Goal: Transaction & Acquisition: Purchase product/service

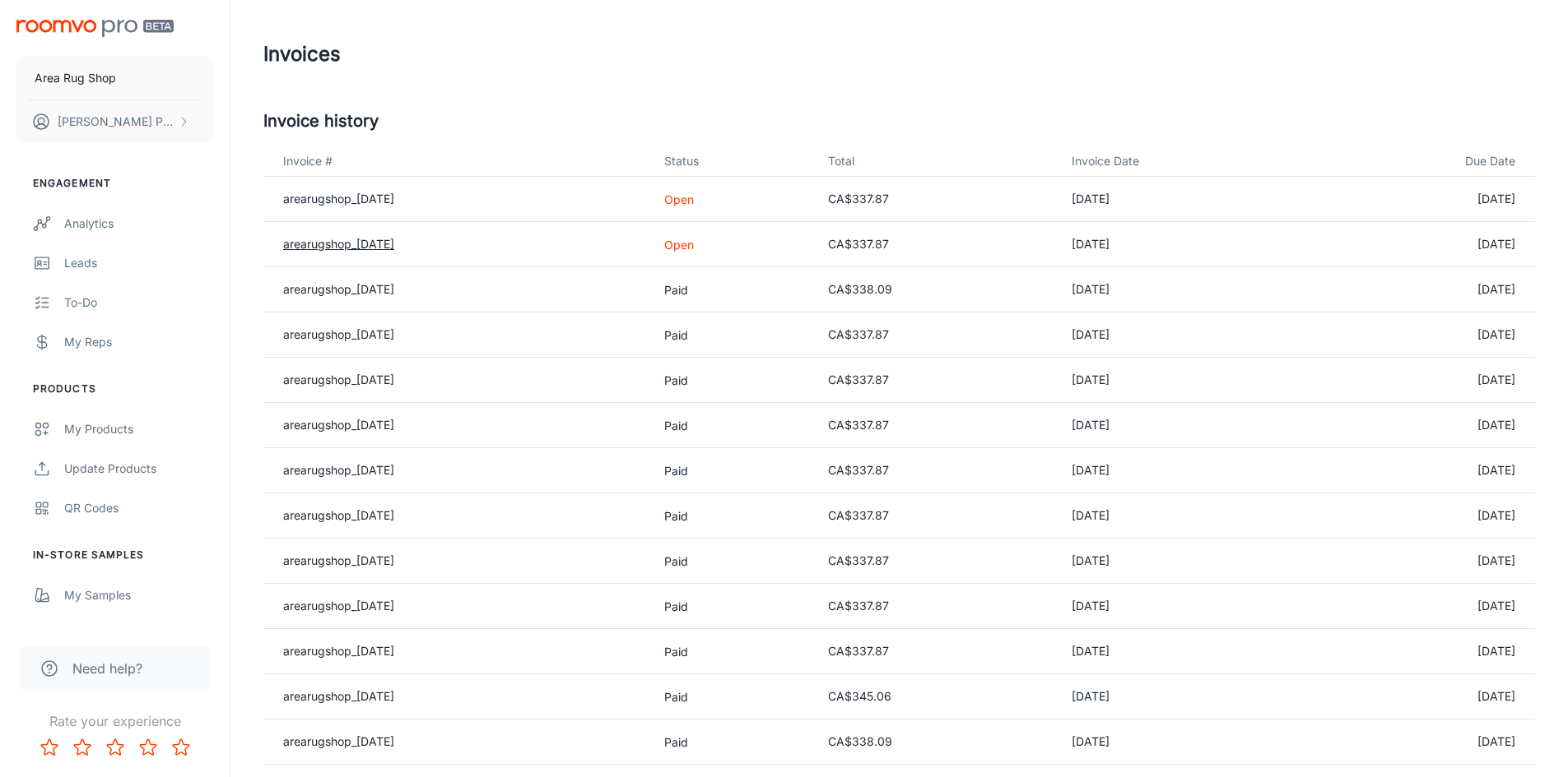
click at [384, 243] on link "arearugshop_[DATE]" at bounding box center [339, 244] width 111 height 14
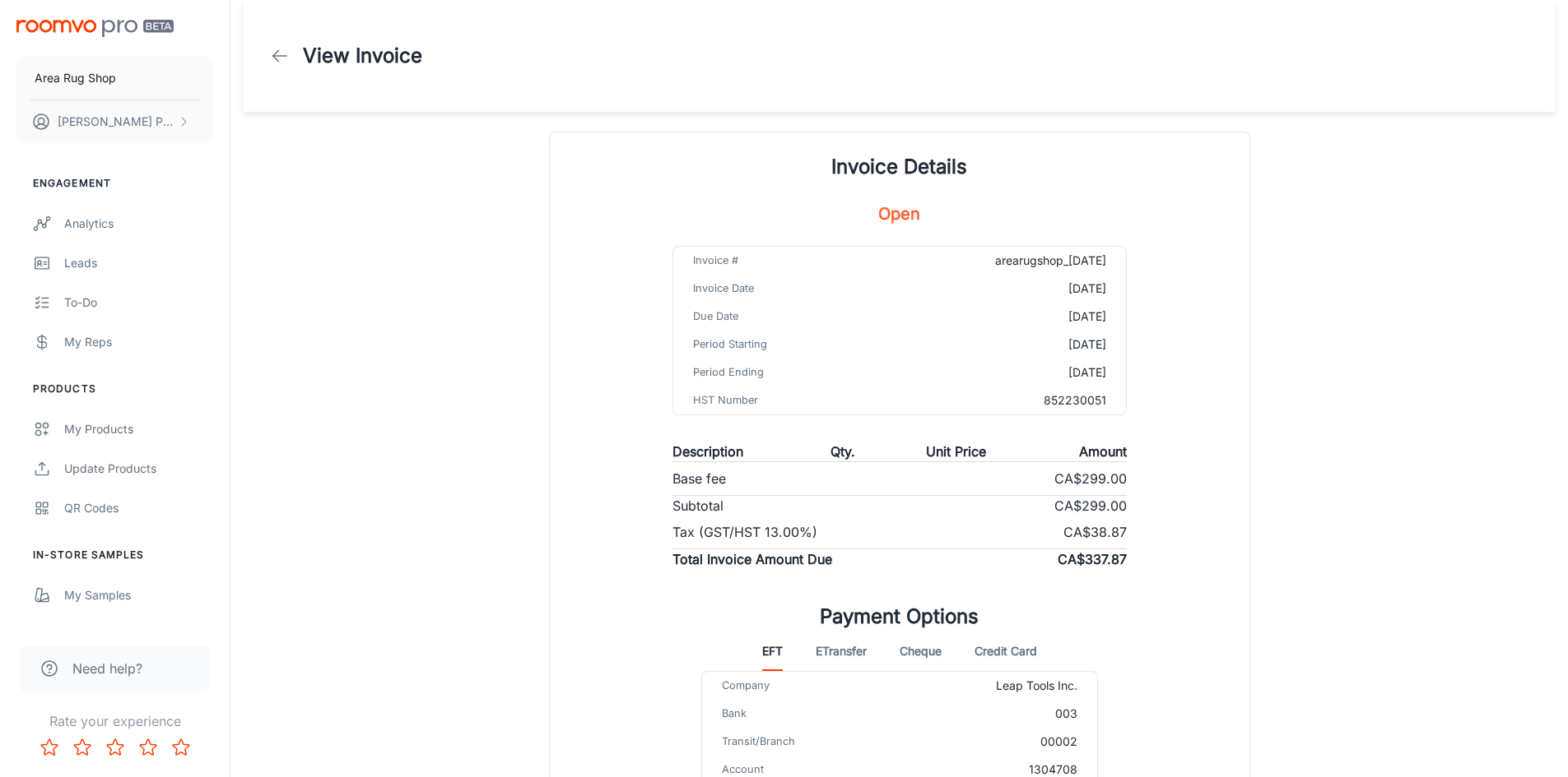
scroll to position [214, 0]
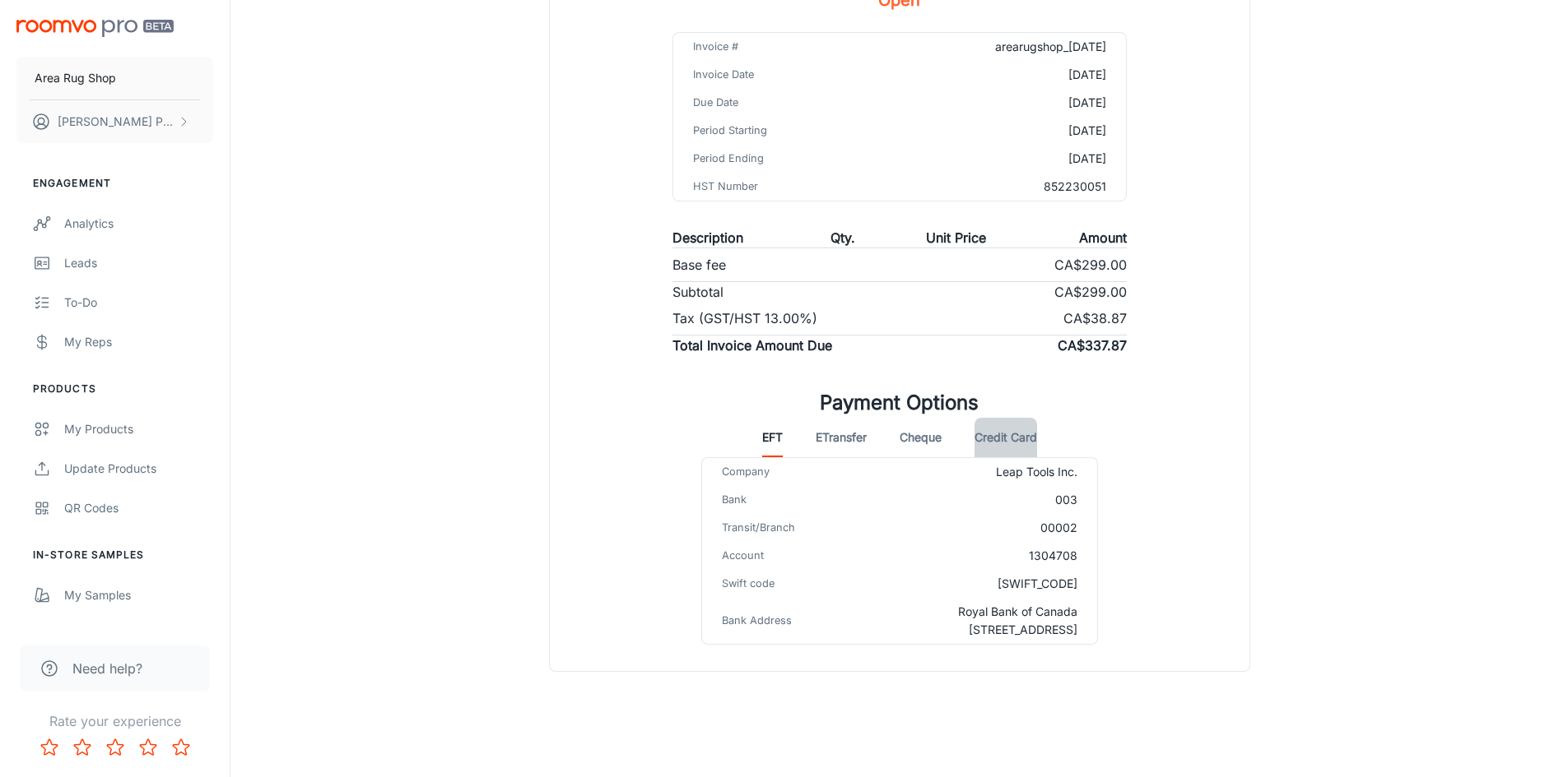
click at [991, 431] on button "Credit Card" at bounding box center [1005, 437] width 62 height 39
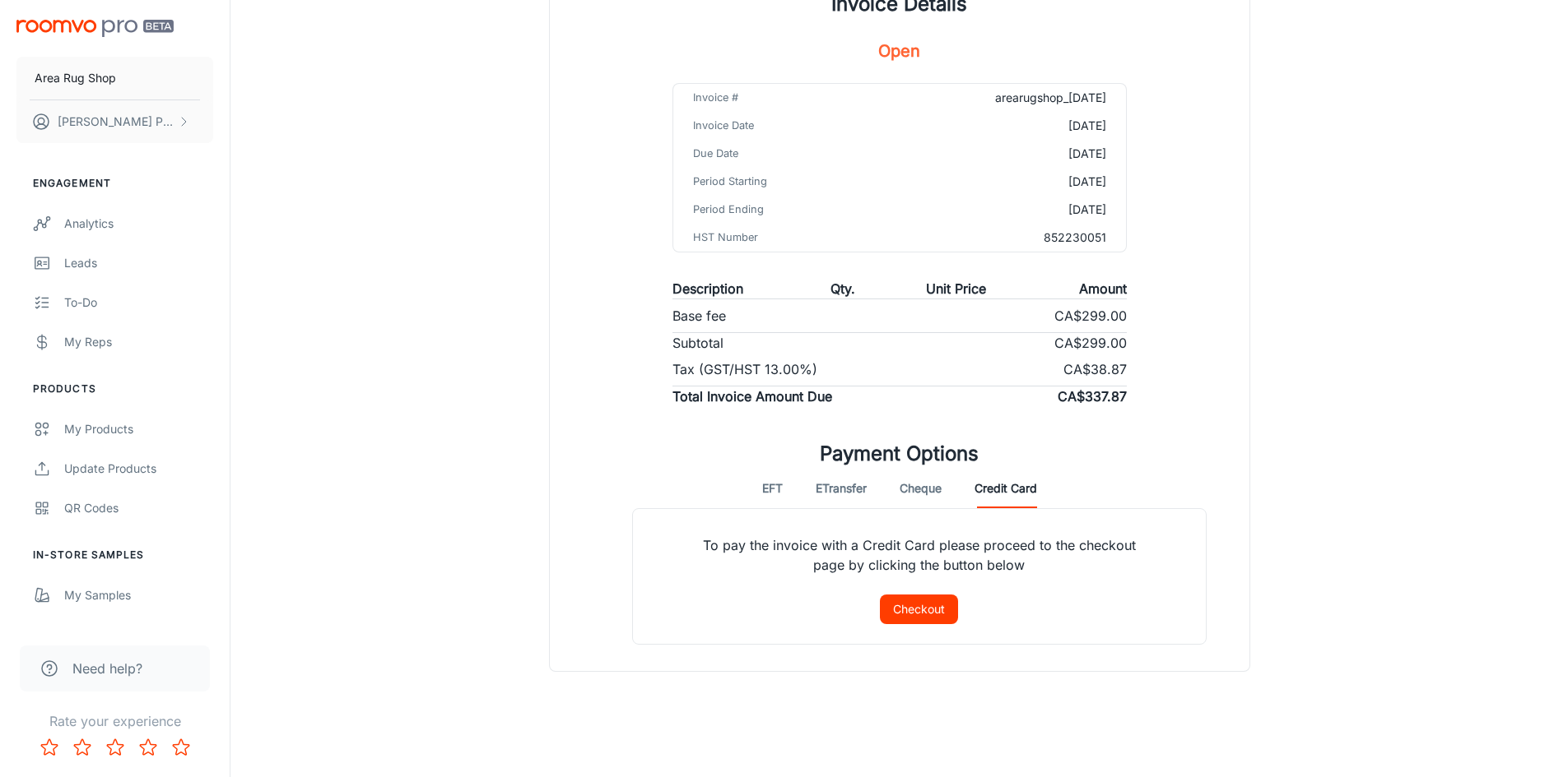
click at [894, 592] on p "To pay the invoice with a Credit Card please proceed to the checkout page by cl…" at bounding box center [919, 552] width 494 height 86
click at [894, 604] on button "Checkout" at bounding box center [919, 609] width 78 height 30
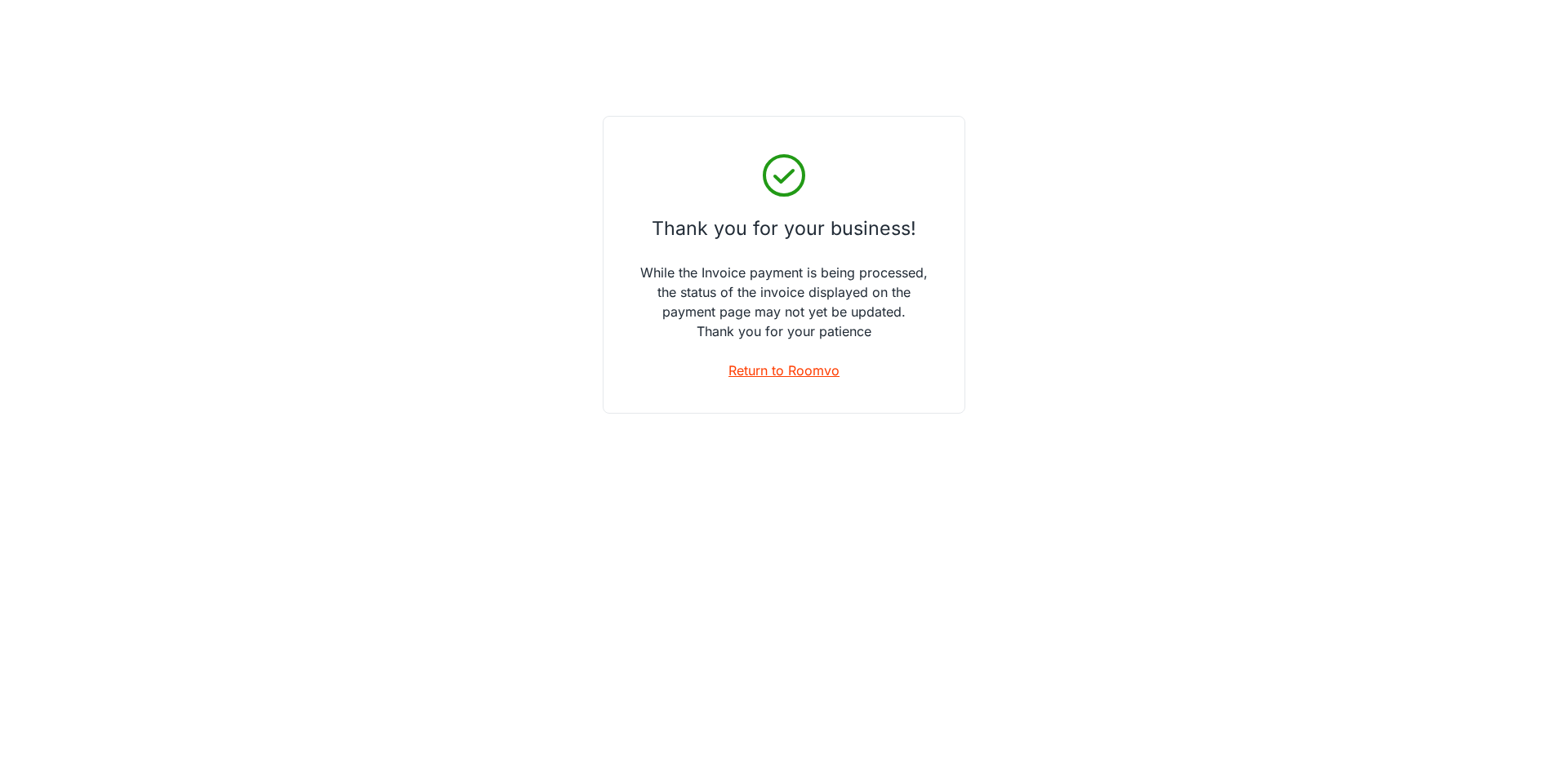
click at [814, 374] on link "Return to Roomvo" at bounding box center [784, 371] width 111 height 20
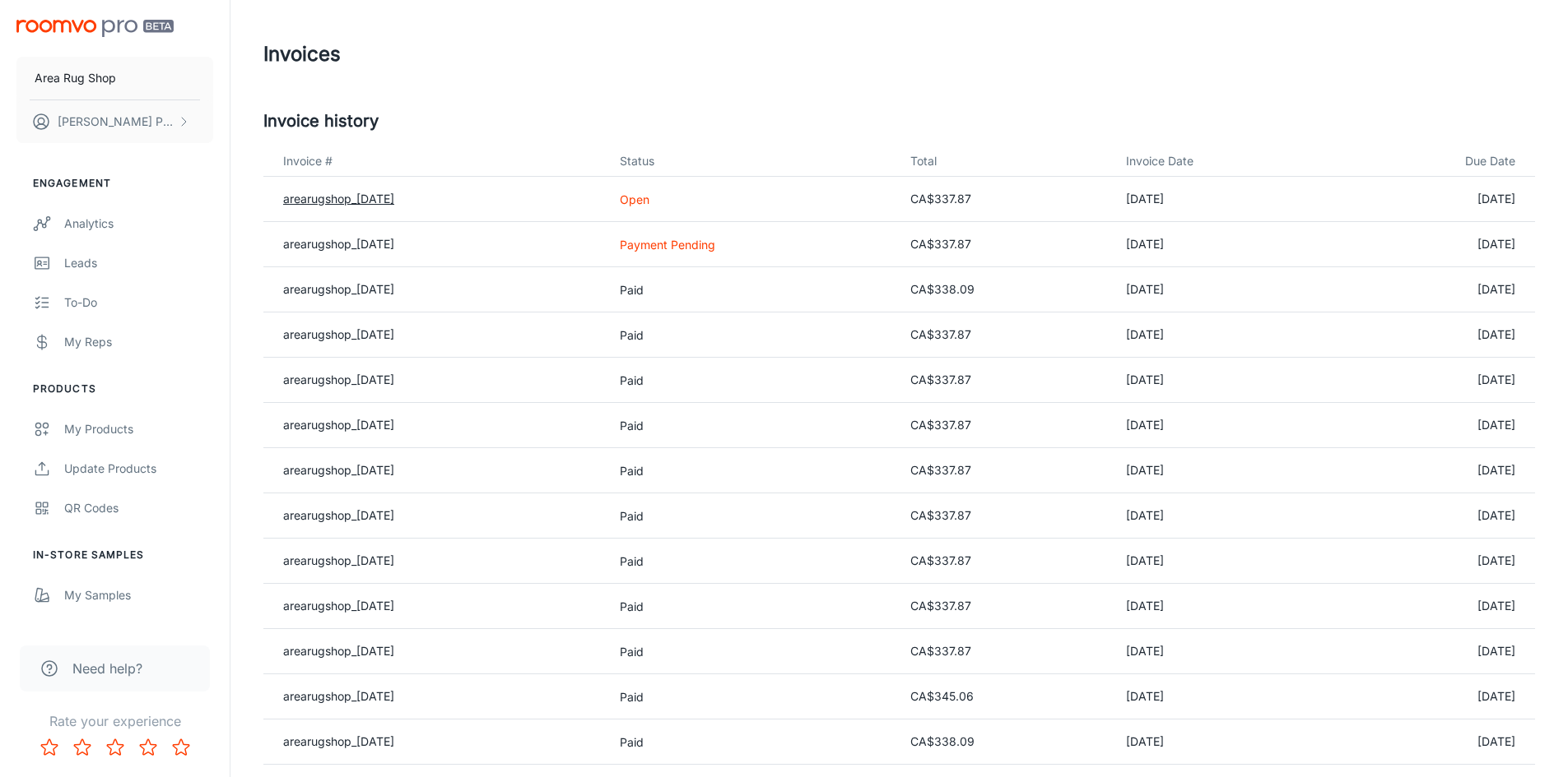
click at [331, 194] on link "arearugshop_[DATE]" at bounding box center [339, 199] width 111 height 14
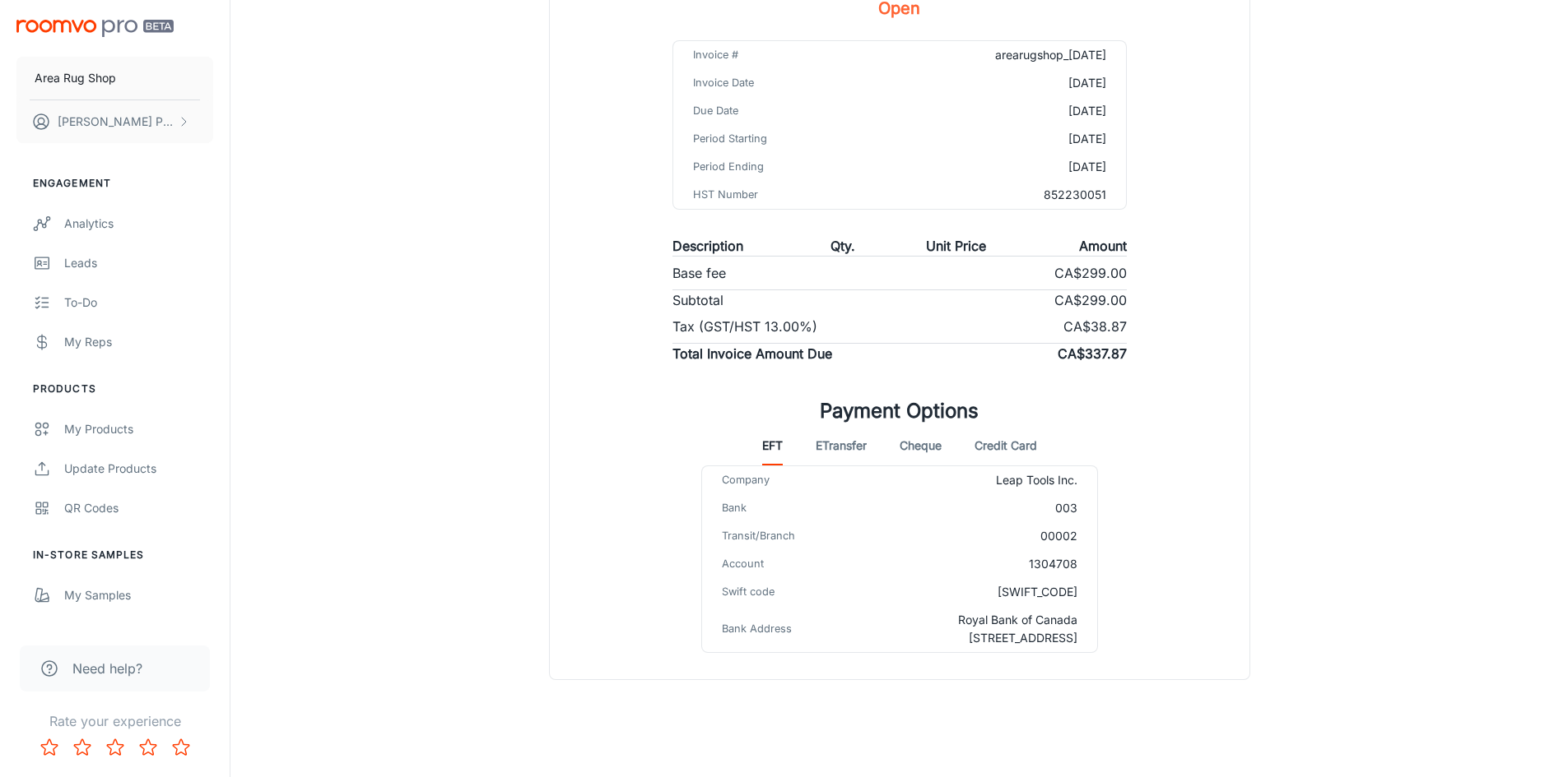
scroll to position [214, 0]
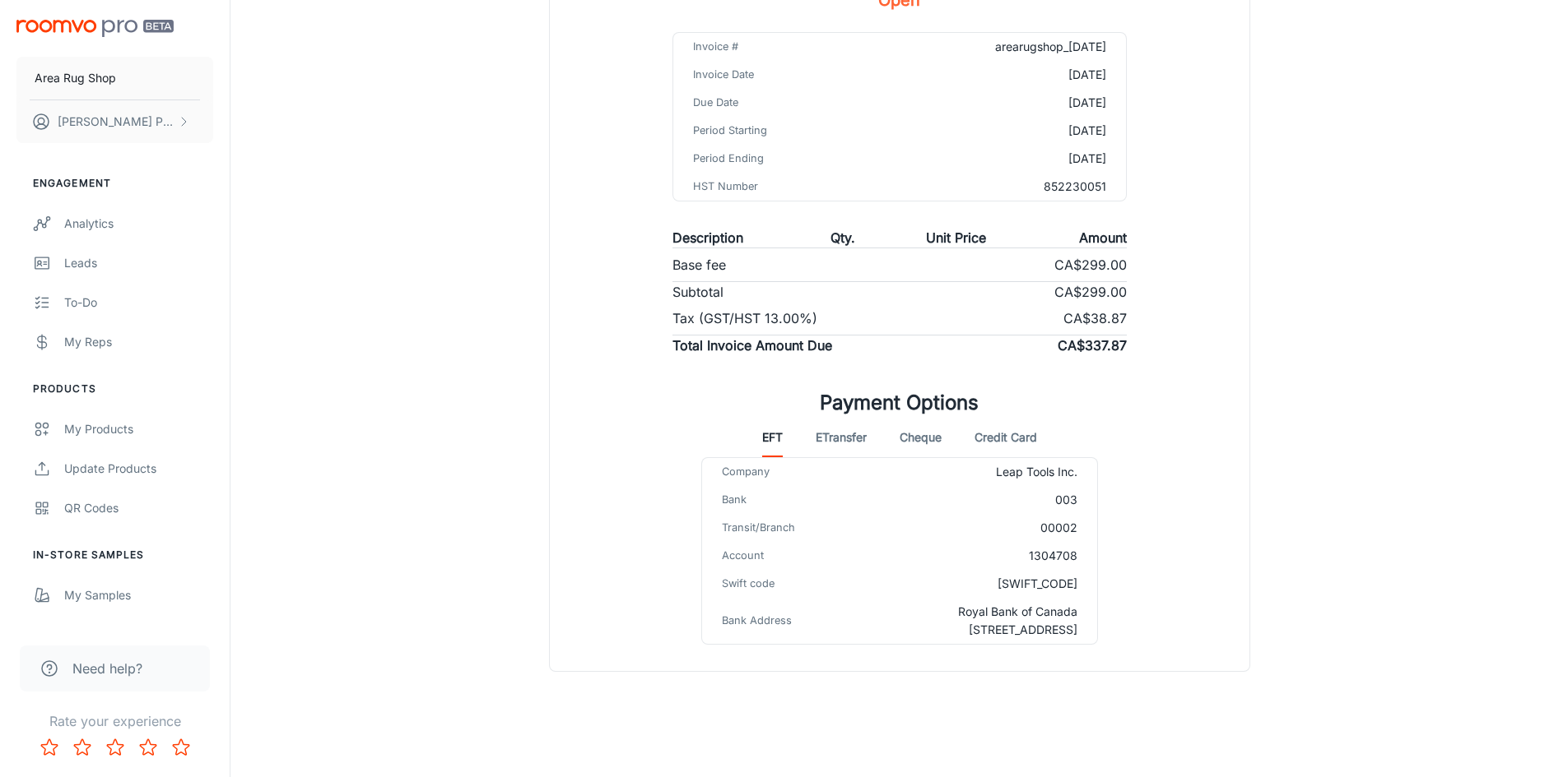
click at [977, 434] on button "Credit Card" at bounding box center [1005, 437] width 62 height 39
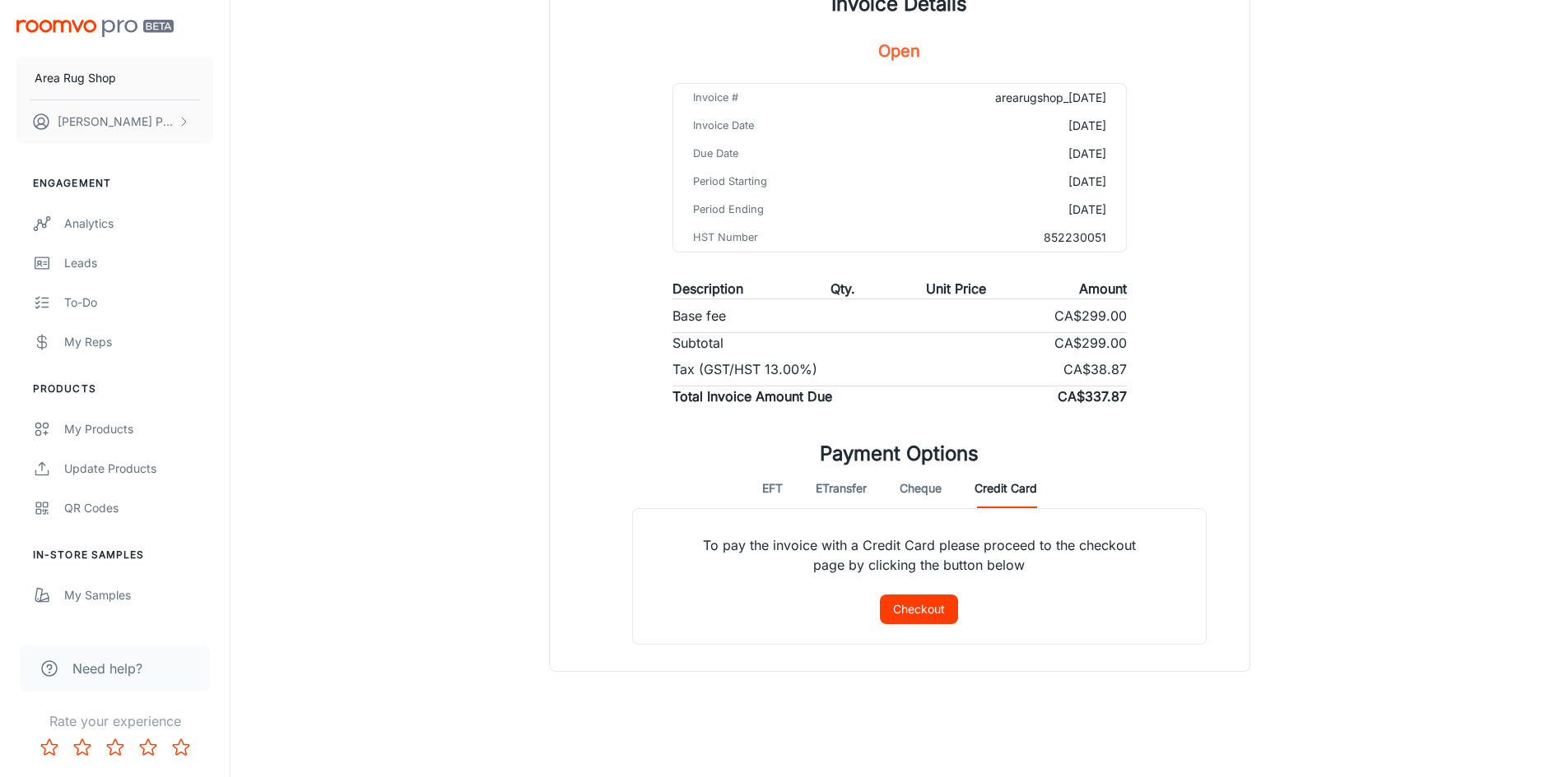
scroll to position [163, 0]
click at [920, 624] on button "Checkout" at bounding box center [919, 609] width 78 height 30
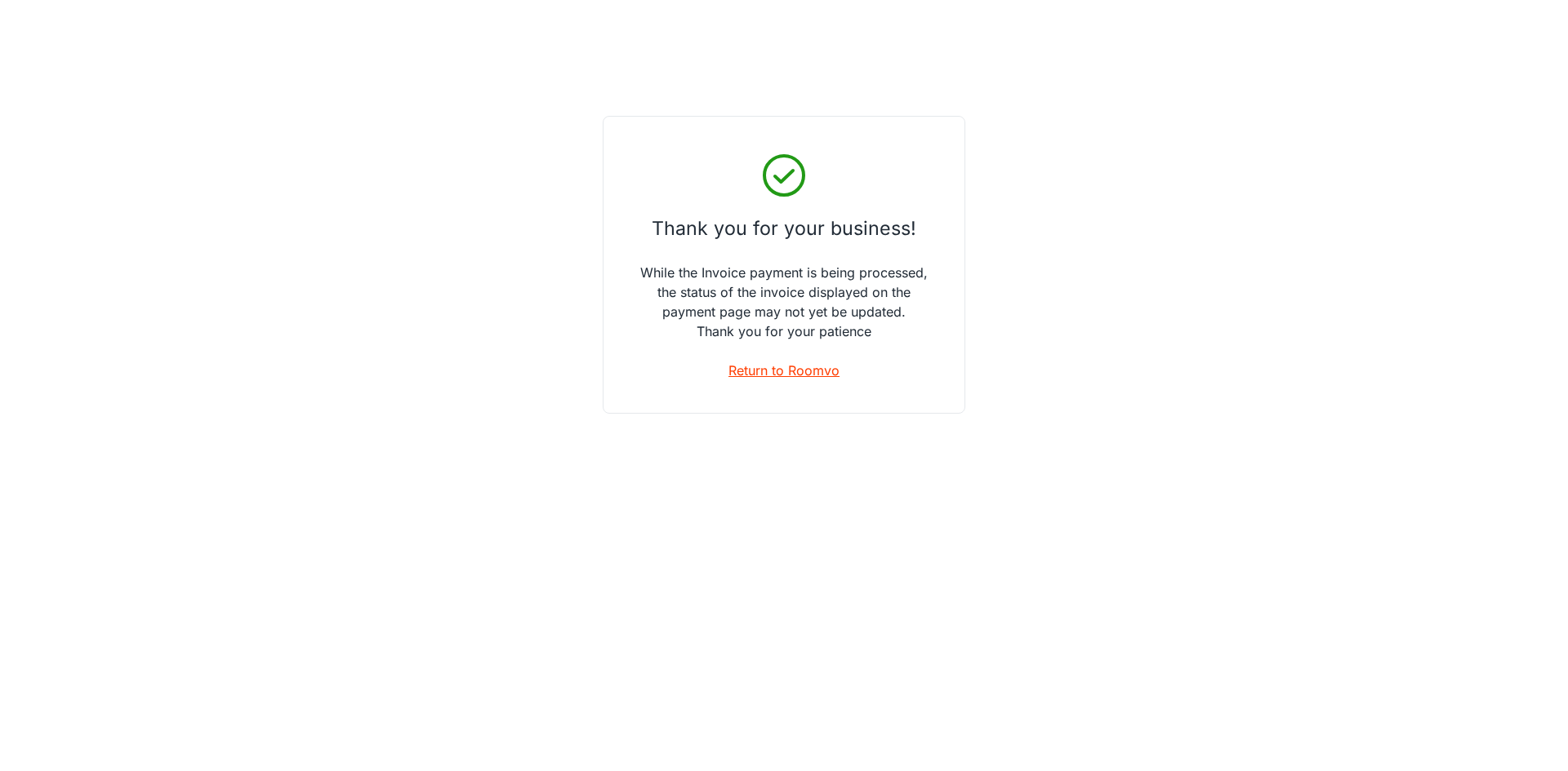
click at [786, 376] on link "Return to Roomvo" at bounding box center [784, 371] width 111 height 20
